Goal: Task Accomplishment & Management: Use online tool/utility

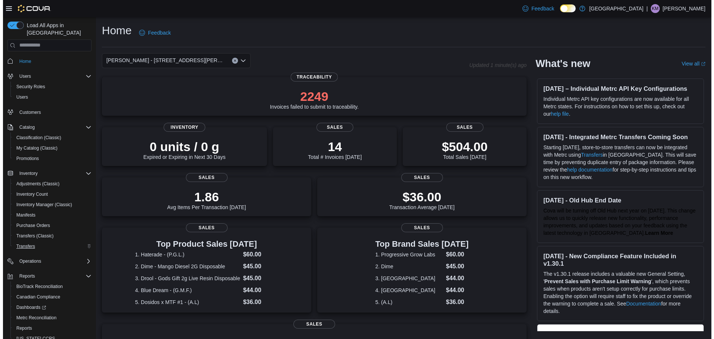
scroll to position [24, 0]
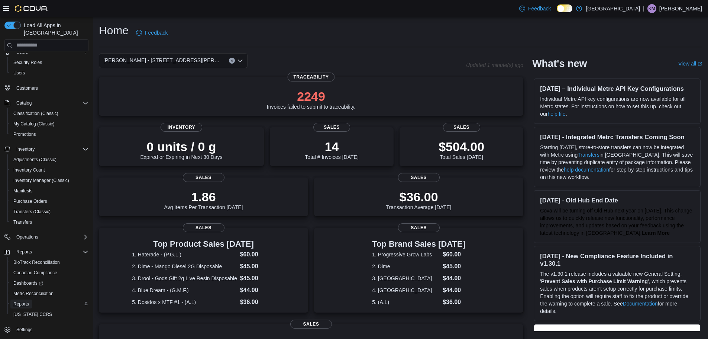
click at [20, 301] on span "Reports" at bounding box center [21, 304] width 16 height 6
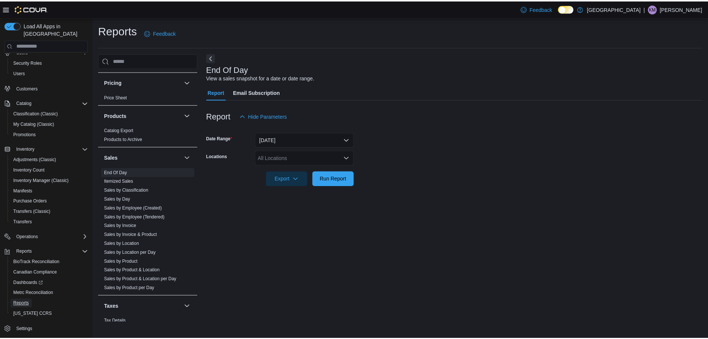
scroll to position [446, 0]
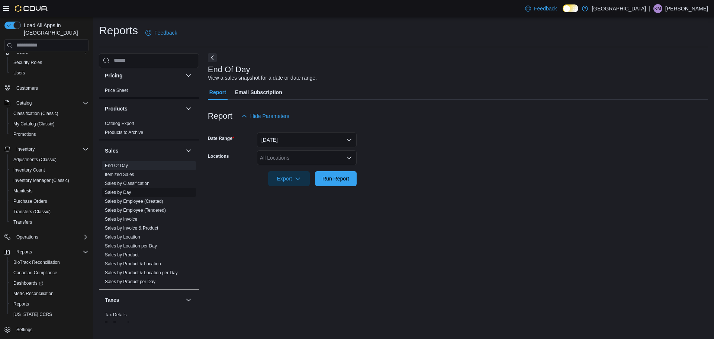
click at [122, 195] on span "Sales by Day" at bounding box center [149, 192] width 94 height 9
click at [119, 192] on link "Sales by Day" at bounding box center [118, 192] width 26 height 5
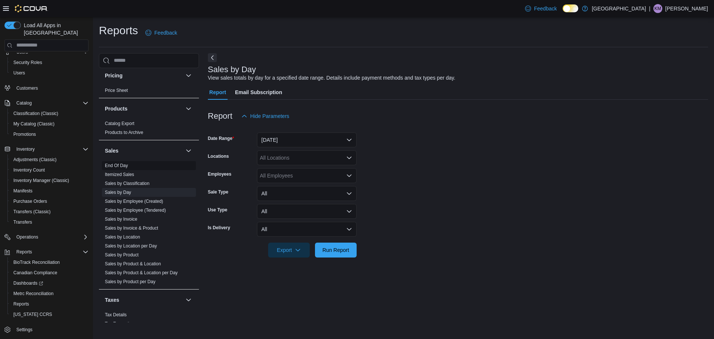
click at [114, 169] on span "End Of Day" at bounding box center [149, 165] width 94 height 9
click at [116, 165] on link "End Of Day" at bounding box center [116, 165] width 23 height 5
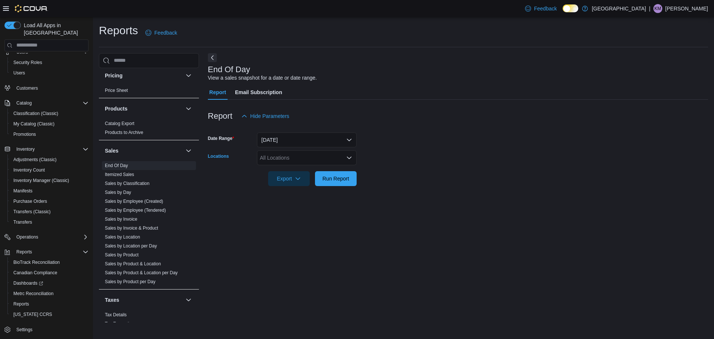
click at [327, 162] on div "All Locations" at bounding box center [307, 157] width 100 height 15
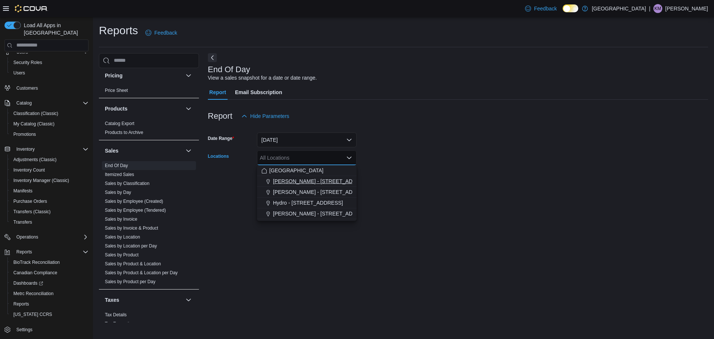
click at [335, 180] on span "[PERSON_NAME] - [STREET_ADDRESS][PERSON_NAME]" at bounding box center [344, 180] width 142 height 7
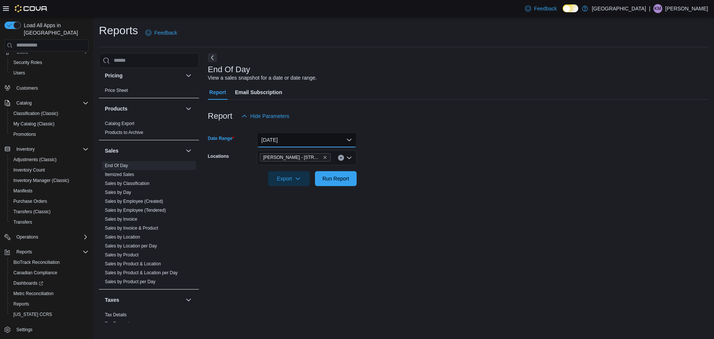
click at [328, 144] on button "[DATE]" at bounding box center [307, 139] width 100 height 15
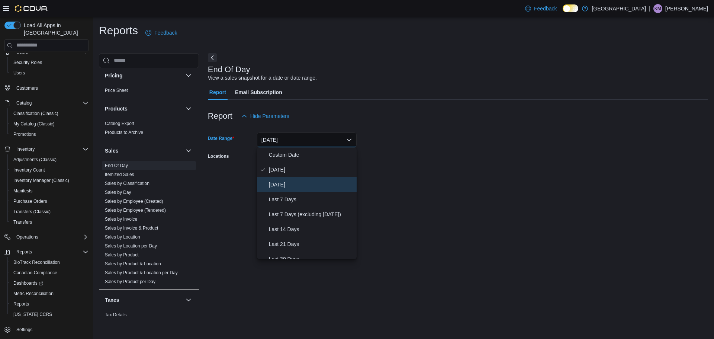
click at [294, 183] on span "[DATE]" at bounding box center [311, 184] width 85 height 9
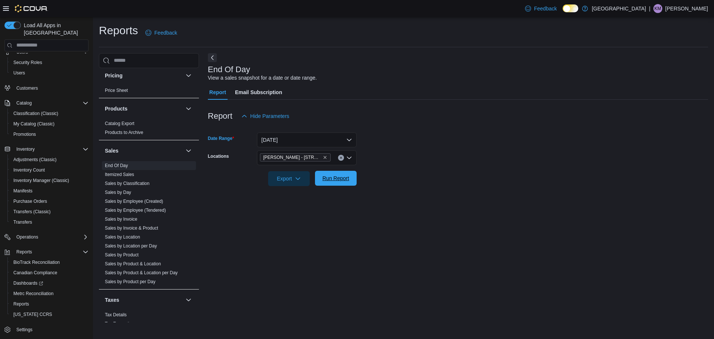
click at [340, 178] on span "Run Report" at bounding box center [335, 177] width 27 height 7
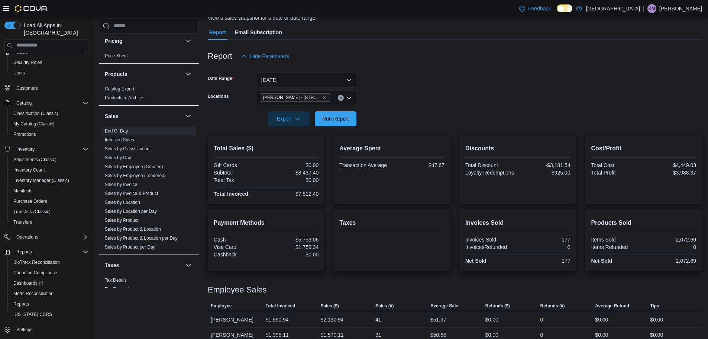
scroll to position [146, 0]
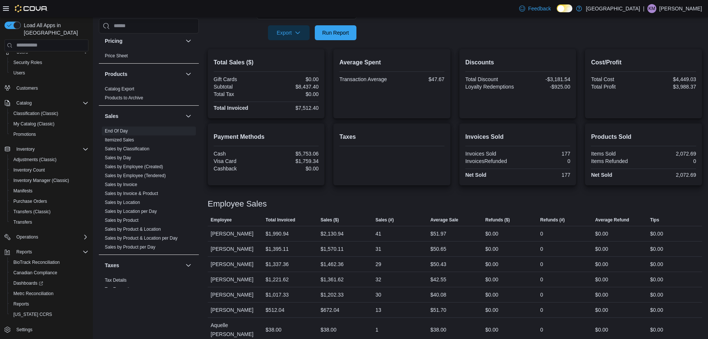
drag, startPoint x: 244, startPoint y: 107, endPoint x: 428, endPoint y: 203, distance: 207.0
drag, startPoint x: 428, startPoint y: 203, endPoint x: 395, endPoint y: 30, distance: 175.9
click at [395, 30] on form "Date Range [DATE] Locations [PERSON_NAME] - [STREET_ADDRESS][PERSON_NAME] Expor…" at bounding box center [455, 9] width 494 height 62
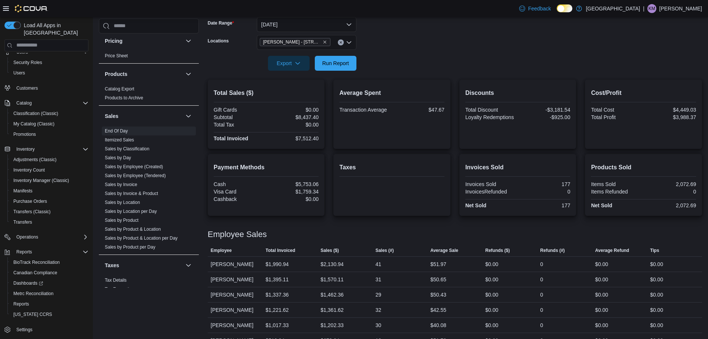
scroll to position [71, 0]
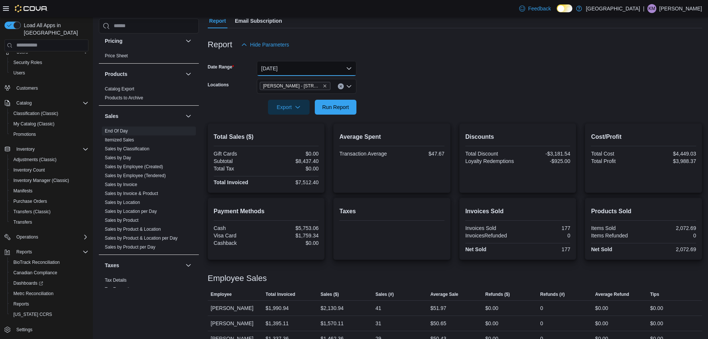
click at [333, 65] on button "[DATE]" at bounding box center [307, 68] width 100 height 15
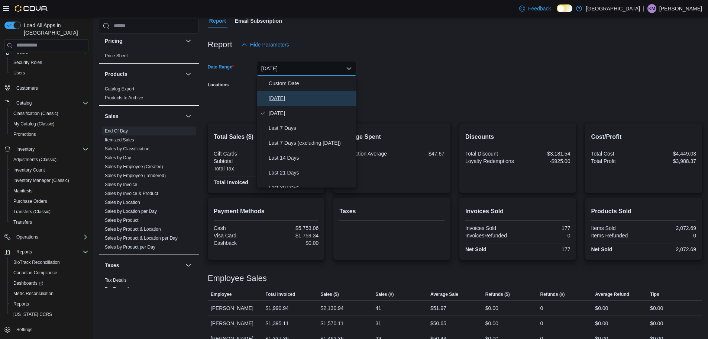
click at [283, 99] on span "[DATE]" at bounding box center [311, 98] width 85 height 9
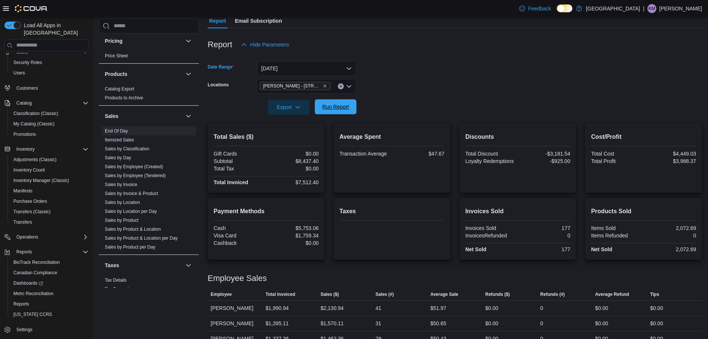
click at [339, 109] on span "Run Report" at bounding box center [335, 106] width 27 height 7
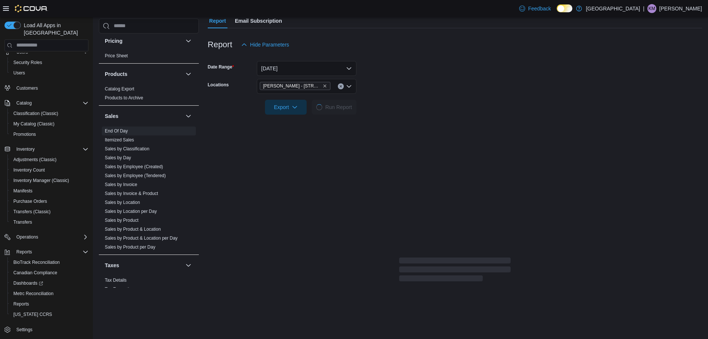
click at [396, 89] on form "Date Range [DATE] Locations [PERSON_NAME] - [STREET_ADDRESS][PERSON_NAME] Expor…" at bounding box center [455, 83] width 494 height 62
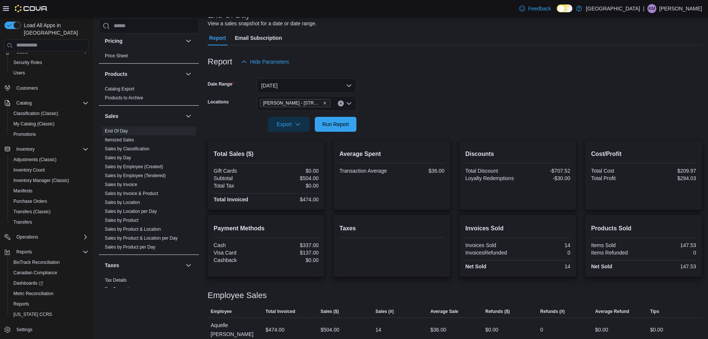
click at [396, 66] on div "Report Hide Parameters" at bounding box center [455, 61] width 494 height 15
click at [418, 54] on div "Report Hide Parameters" at bounding box center [455, 61] width 494 height 15
